Goal: Task Accomplishment & Management: Complete application form

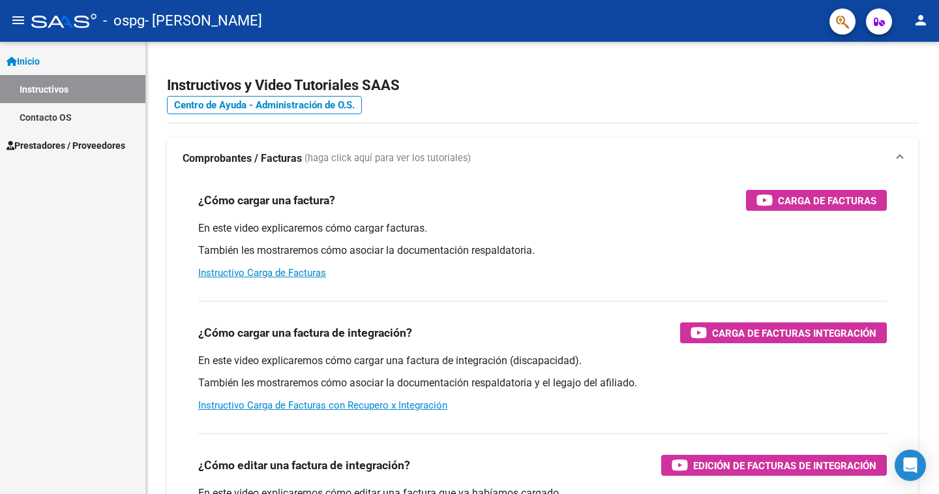
click at [59, 146] on span "Prestadores / Proveedores" at bounding box center [66, 145] width 119 height 14
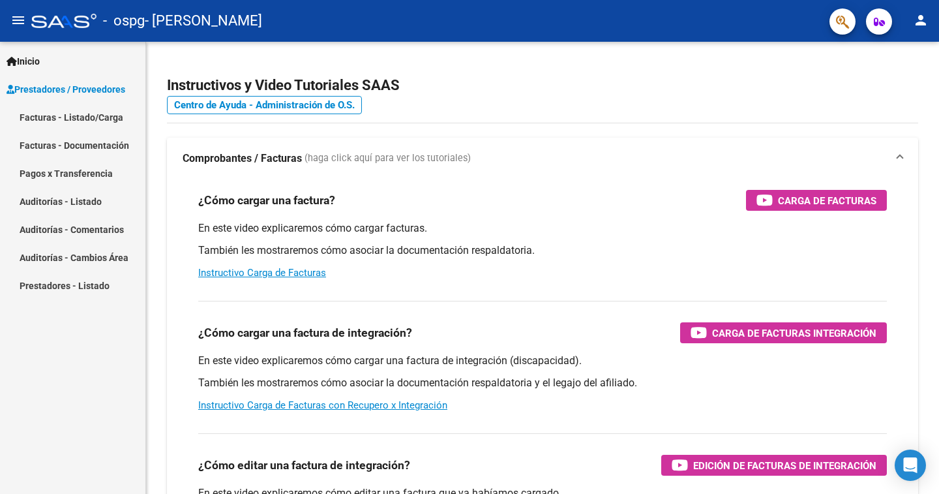
click at [919, 22] on mat-icon "person" at bounding box center [921, 20] width 16 height 16
click at [902, 54] on button "person Mi Perfil" at bounding box center [895, 54] width 80 height 31
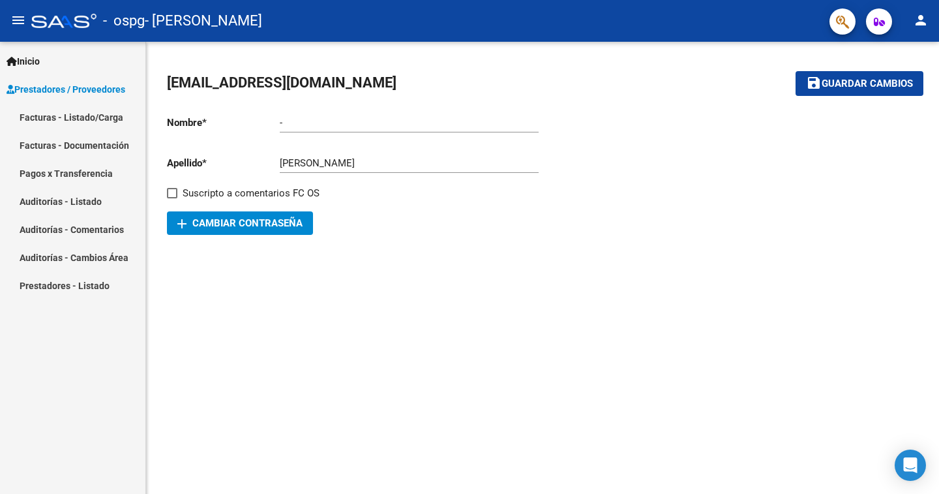
click at [48, 115] on link "Facturas - Listado/Carga" at bounding box center [72, 117] width 145 height 28
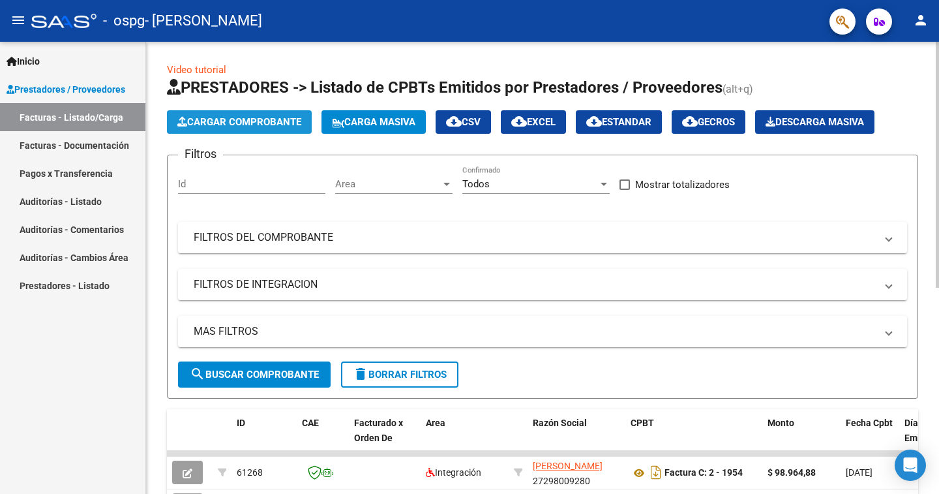
click at [269, 120] on span "Cargar Comprobante" at bounding box center [239, 122] width 124 height 12
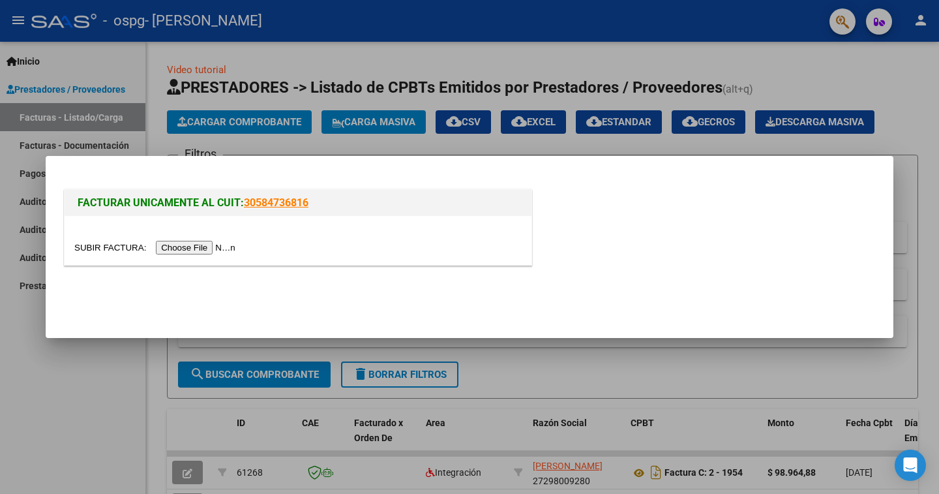
click at [239, 249] on input "file" at bounding box center [156, 248] width 165 height 14
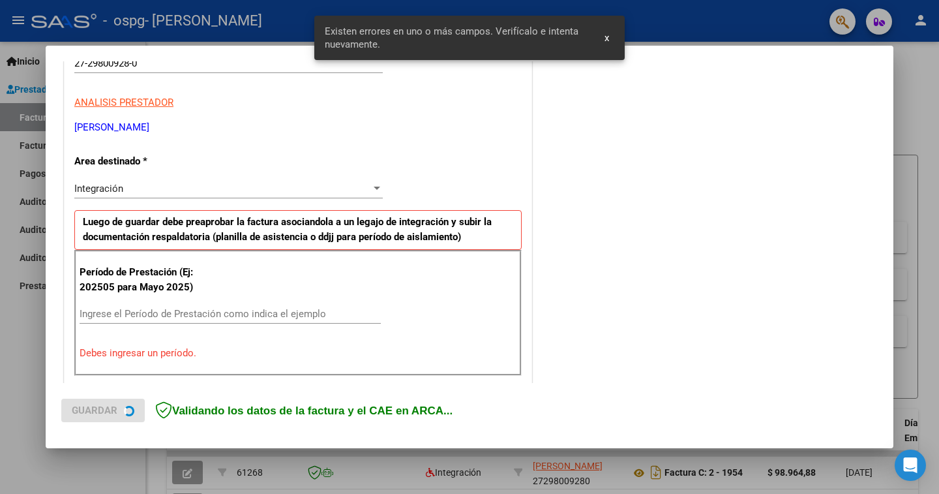
scroll to position [269, 0]
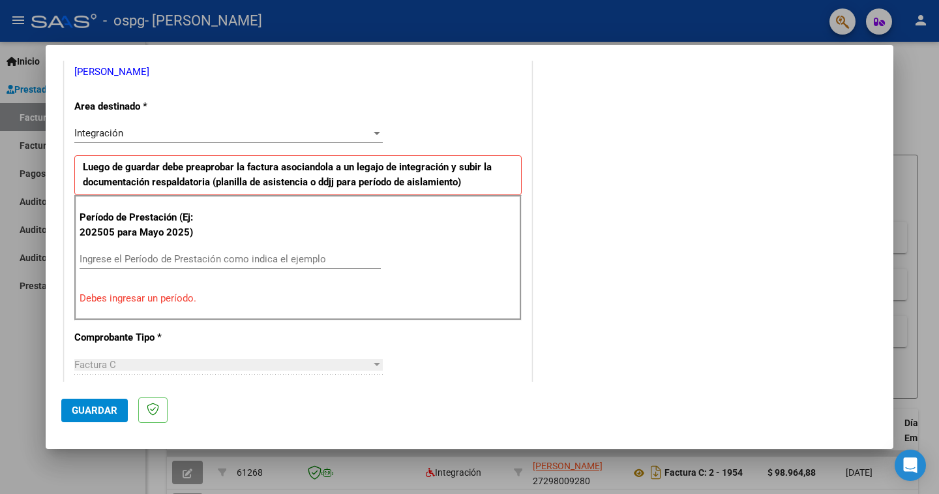
click at [150, 254] on input "Ingrese el Período de Prestación como indica el ejemplo" at bounding box center [230, 259] width 301 height 12
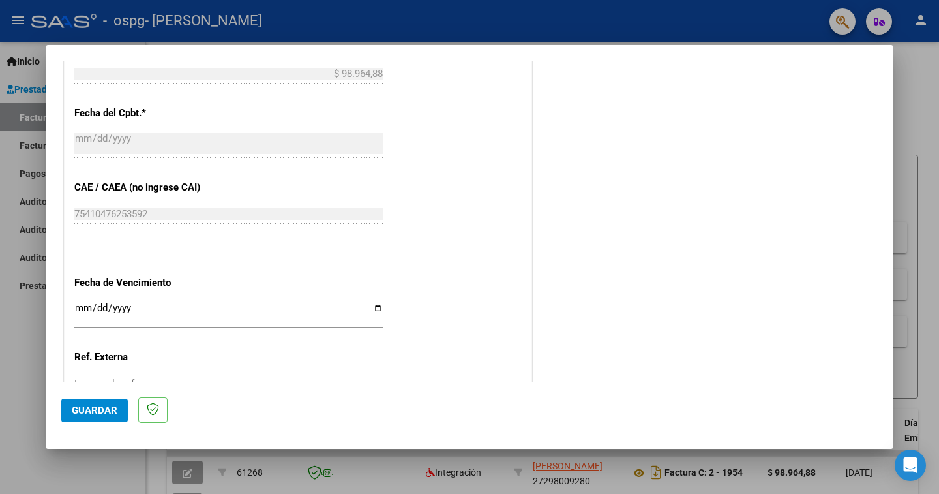
scroll to position [791, 0]
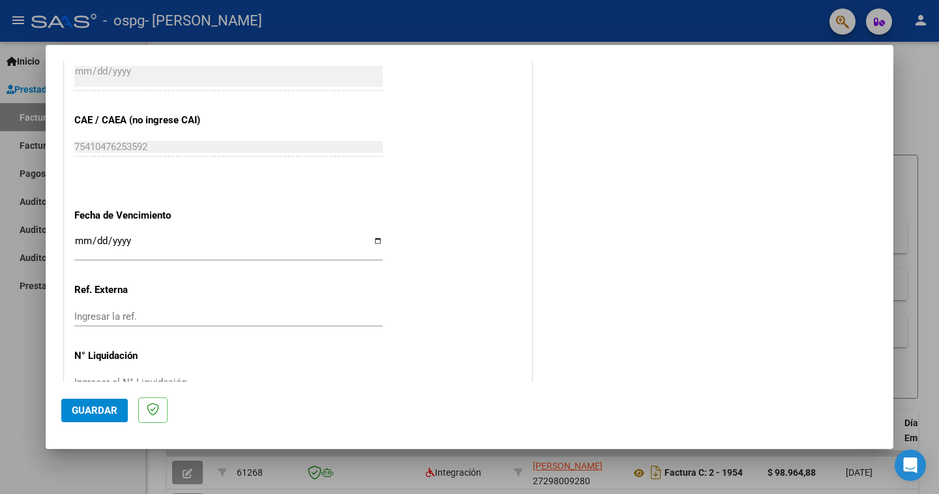
type input "202509"
click at [373, 236] on input "Ingresar la fecha" at bounding box center [228, 246] width 309 height 21
type input "[DATE]"
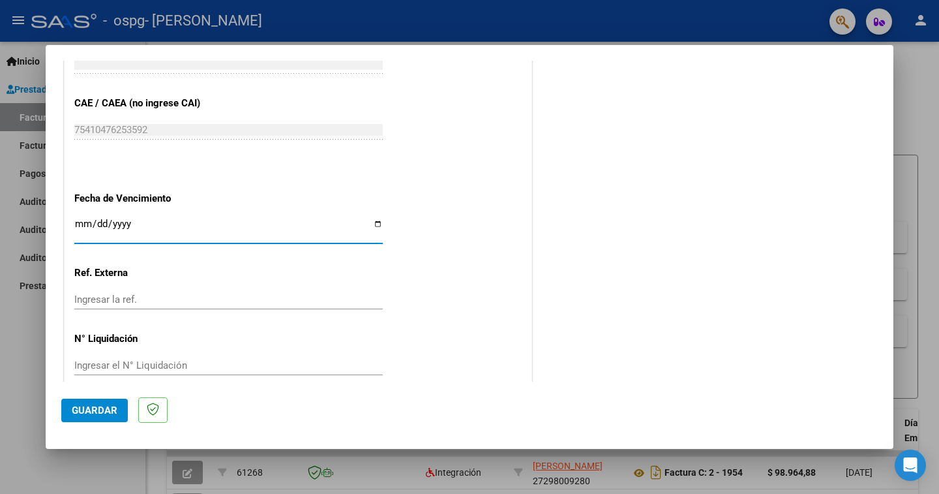
scroll to position [811, 0]
click at [101, 408] on span "Guardar" at bounding box center [95, 410] width 46 height 12
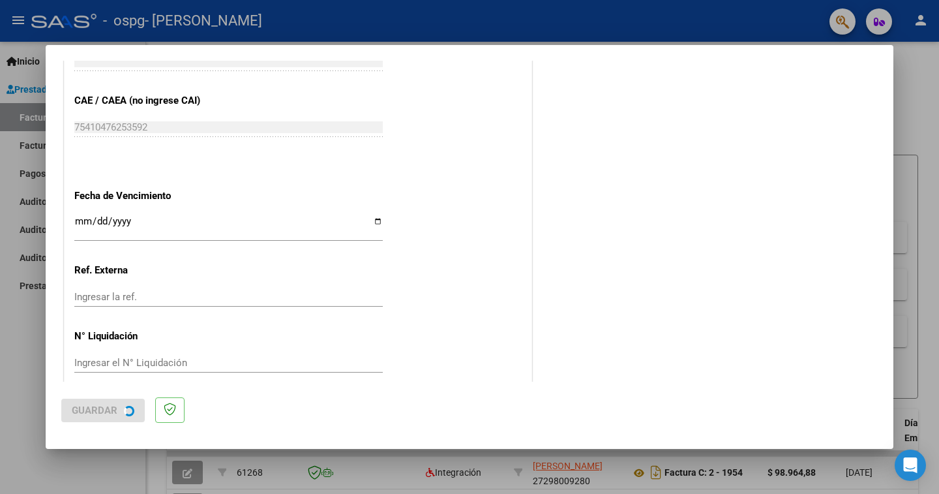
scroll to position [0, 0]
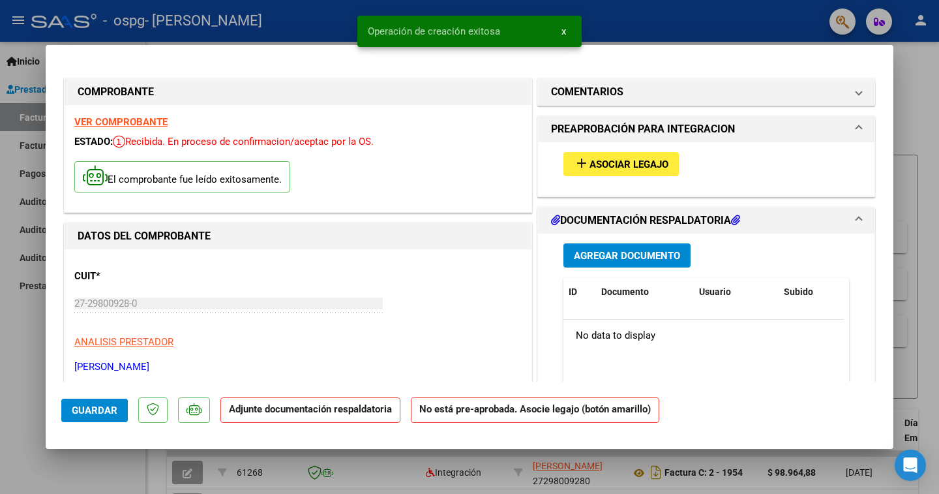
click at [615, 170] on button "add Asociar Legajo" at bounding box center [621, 164] width 115 height 24
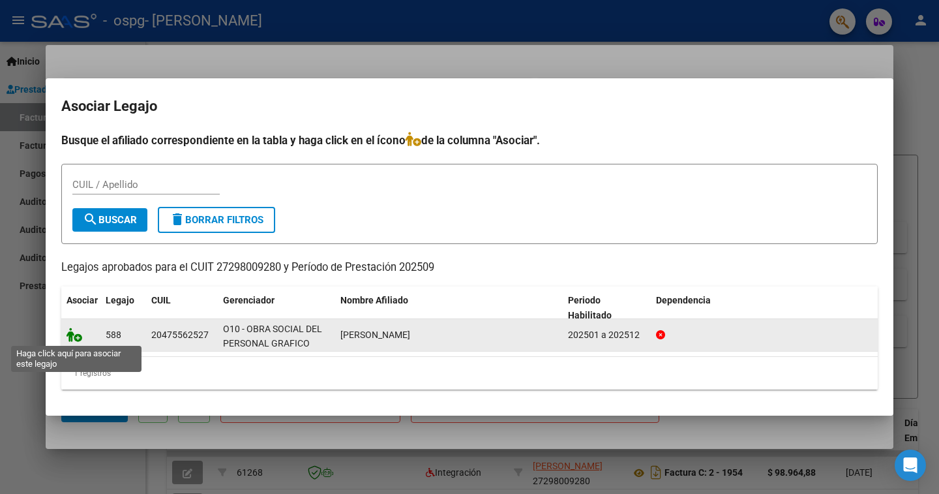
click at [74, 338] on icon at bounding box center [75, 335] width 16 height 14
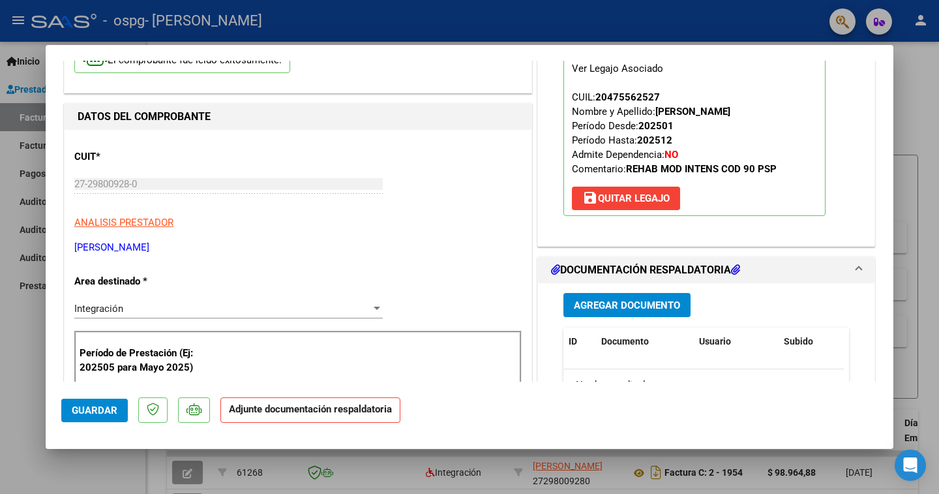
scroll to position [130, 0]
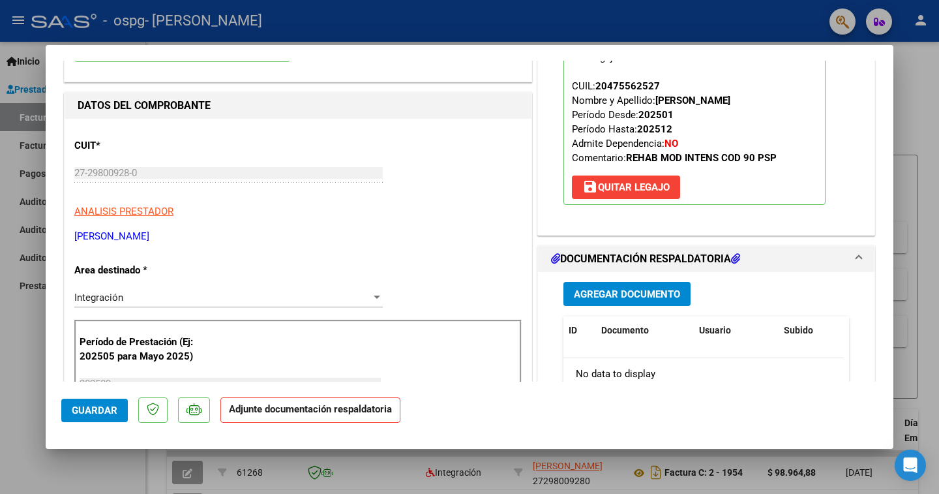
click at [618, 297] on span "Agregar Documento" at bounding box center [627, 294] width 106 height 12
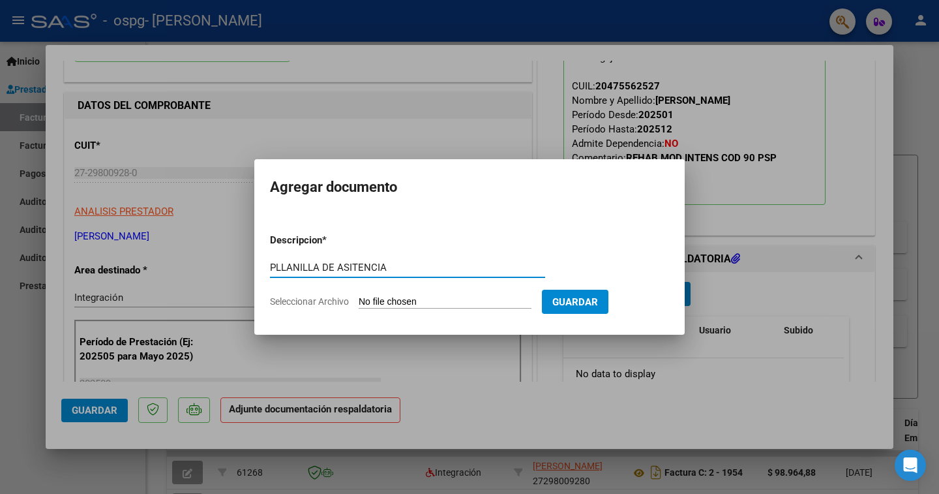
type input "PLLANILLA DE ASITENCIA"
click at [423, 296] on input "Seleccionar Archivo" at bounding box center [445, 302] width 173 height 12
type input "C:\fakepath\planilla de asistencia [DATE] [PERSON_NAME] .pdf"
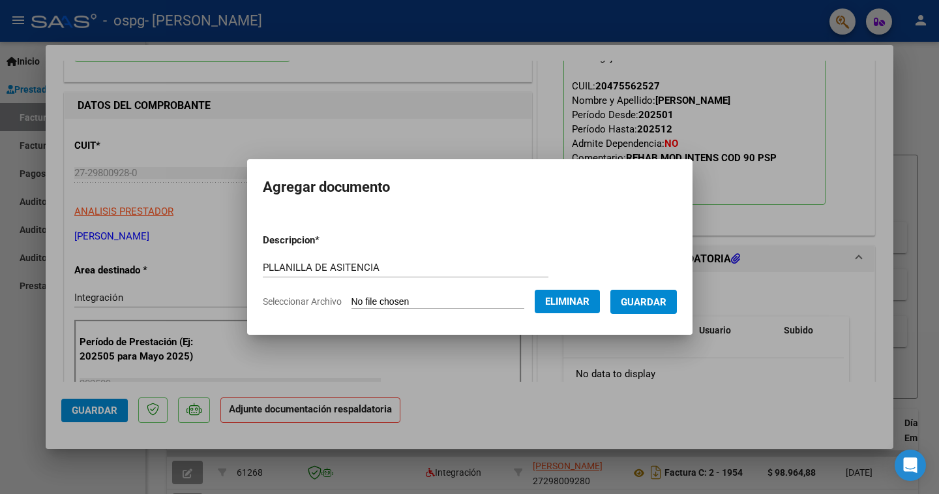
click at [677, 297] on button "Guardar" at bounding box center [644, 302] width 67 height 24
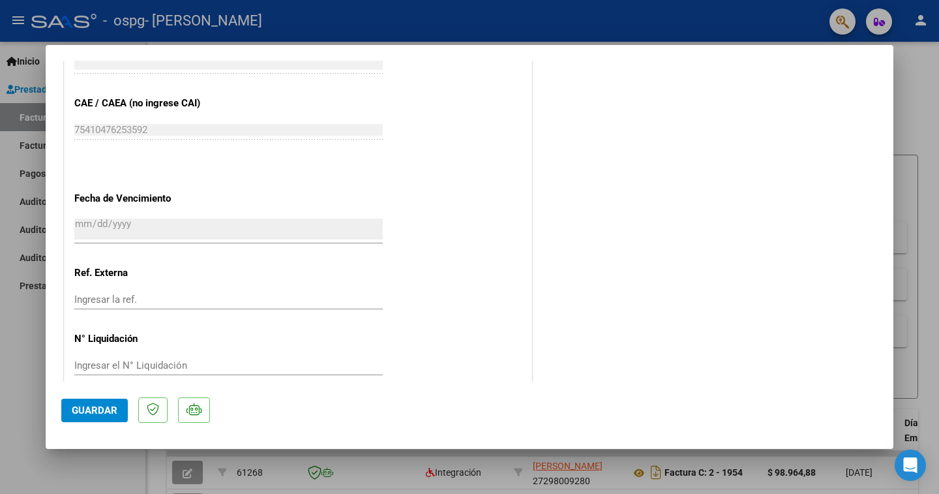
scroll to position [831, 0]
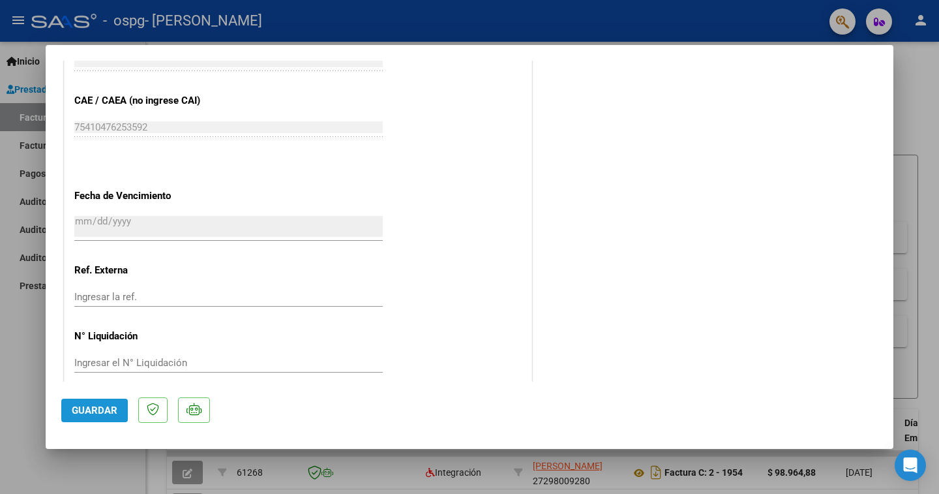
click at [99, 408] on span "Guardar" at bounding box center [95, 410] width 46 height 12
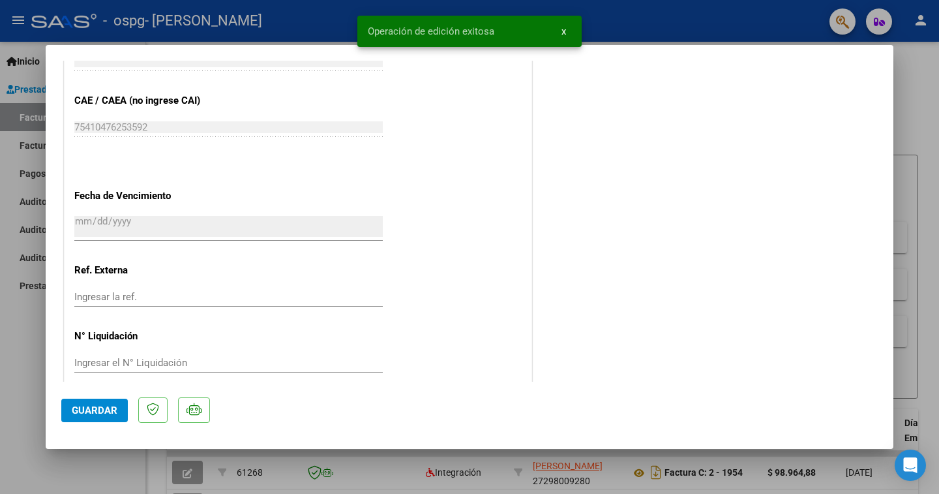
click at [564, 34] on span "x" at bounding box center [564, 31] width 5 height 12
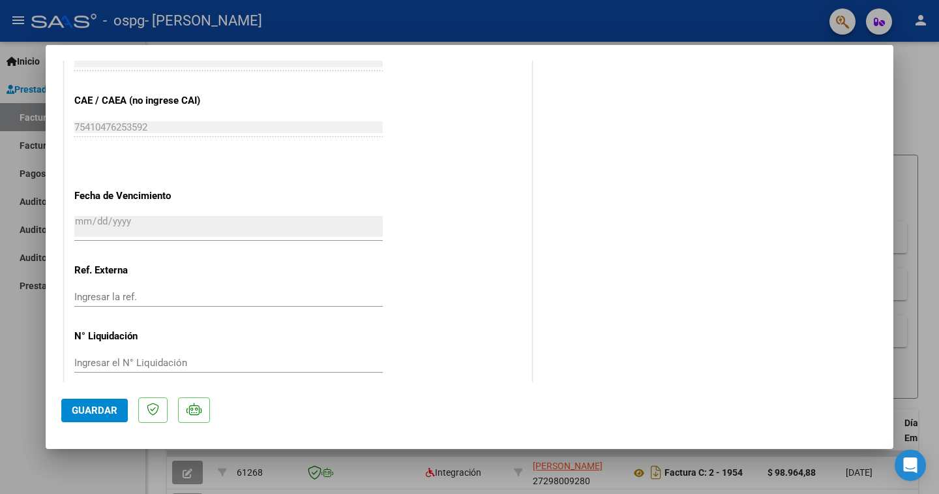
drag, startPoint x: 100, startPoint y: 395, endPoint x: 99, endPoint y: 414, distance: 19.6
click at [101, 395] on mat-dialog-actions "Guardar" at bounding box center [469, 408] width 817 height 52
click at [99, 414] on span "Guardar" at bounding box center [95, 410] width 46 height 12
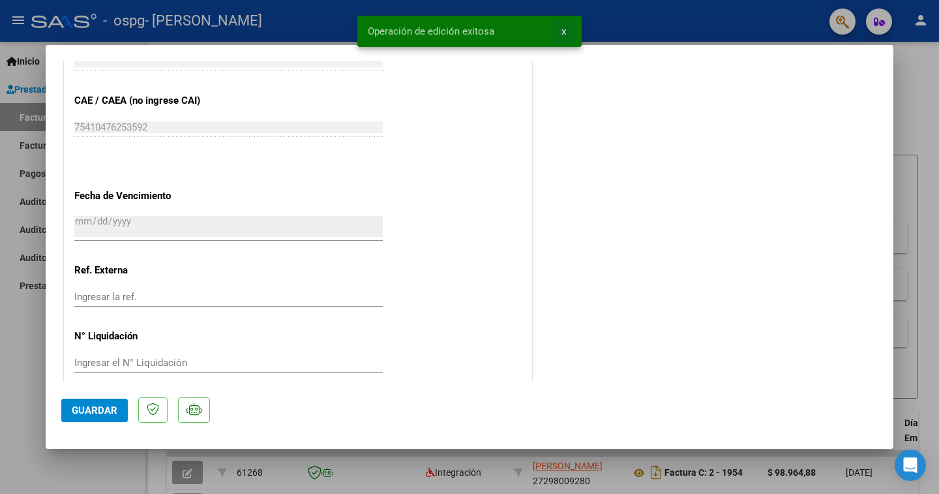
click at [563, 31] on span "x" at bounding box center [564, 31] width 5 height 12
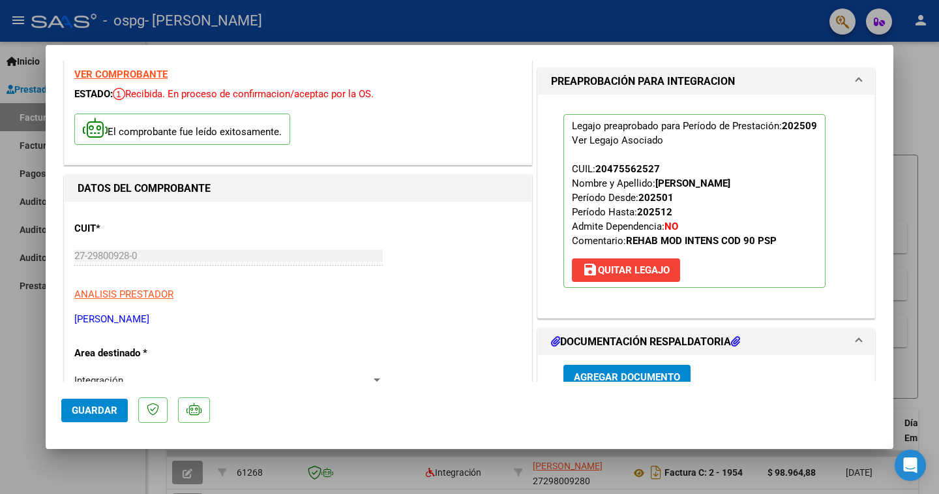
scroll to position [0, 0]
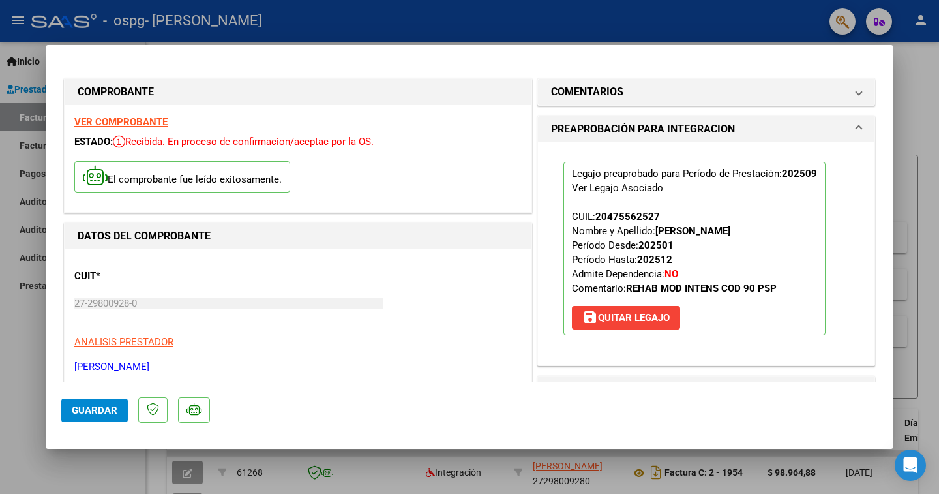
click at [17, 93] on div at bounding box center [469, 247] width 939 height 494
